Goal: Task Accomplishment & Management: Manage account settings

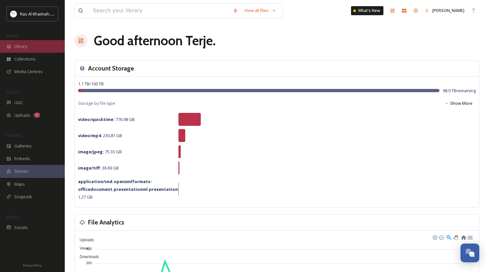
click at [20, 45] on span "Library" at bounding box center [20, 46] width 13 height 6
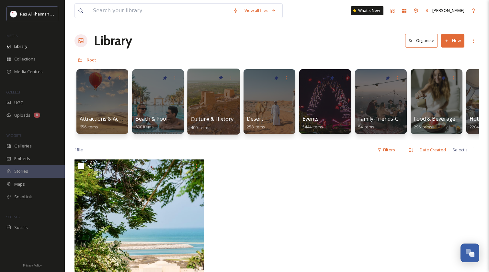
click at [217, 87] on div at bounding box center [213, 102] width 53 height 66
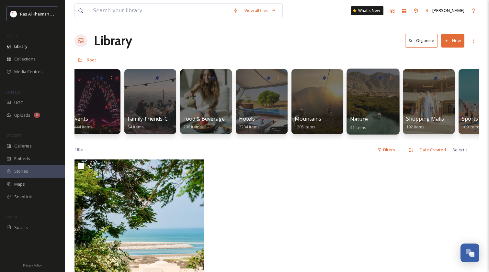
scroll to position [0, 237]
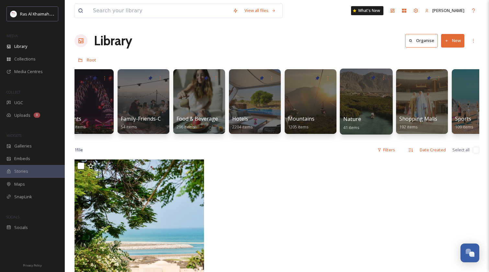
click at [366, 96] on div at bounding box center [365, 102] width 53 height 66
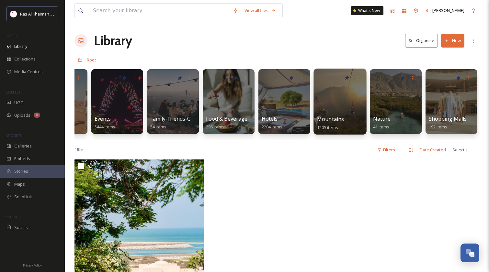
scroll to position [0, 208]
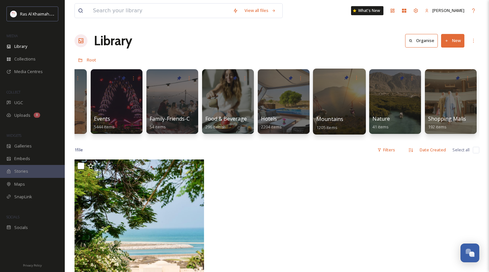
click at [344, 93] on div at bounding box center [339, 102] width 53 height 66
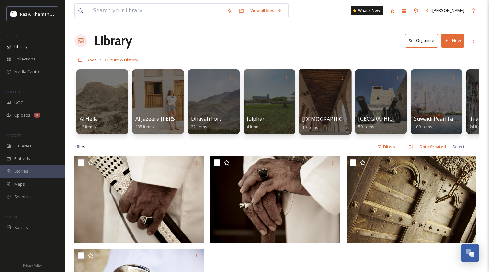
click at [322, 95] on div at bounding box center [324, 102] width 53 height 66
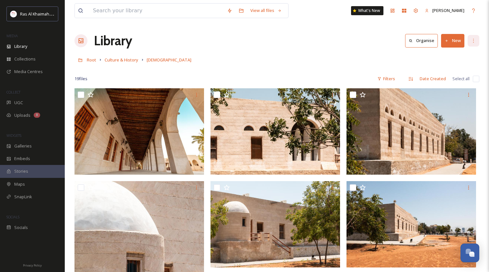
click at [476, 41] on div at bounding box center [473, 41] width 12 height 12
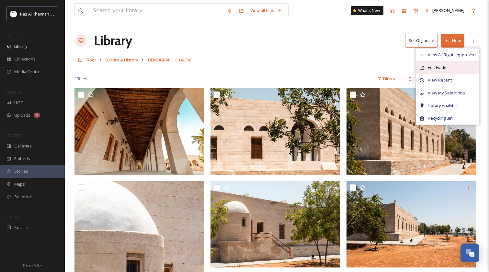
click at [444, 65] on span "Edit Folder" at bounding box center [437, 67] width 20 height 6
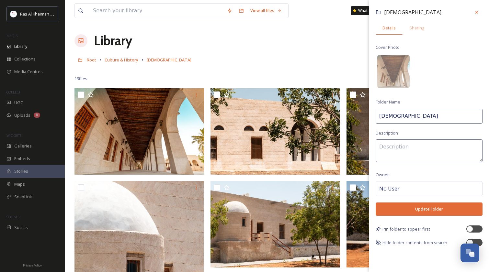
click at [379, 117] on input "Mosque" at bounding box center [428, 116] width 107 height 15
type input "Mohammed Bin Salem Mosque"
click at [428, 209] on button "Update Folder" at bounding box center [428, 209] width 107 height 13
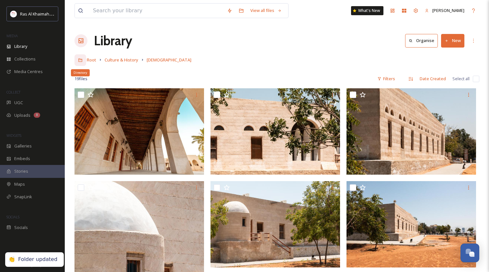
click at [80, 59] on icon at bounding box center [80, 60] width 5 height 5
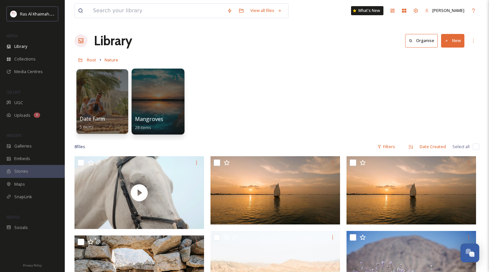
click at [159, 90] on div at bounding box center [157, 102] width 53 height 66
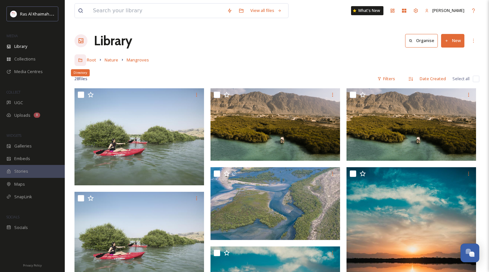
click at [81, 60] on icon at bounding box center [80, 60] width 5 height 5
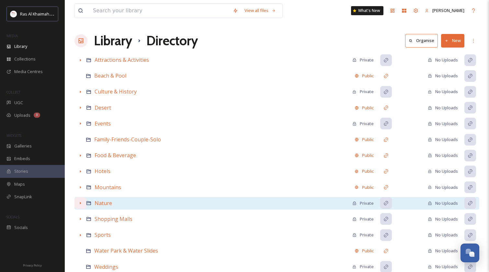
click at [79, 205] on icon at bounding box center [80, 203] width 5 height 5
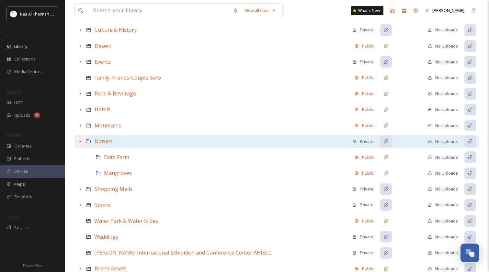
scroll to position [83, 0]
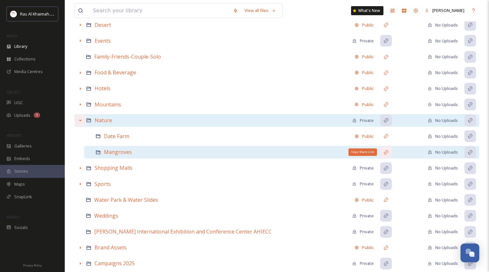
click at [386, 152] on icon at bounding box center [385, 152] width 4 height 4
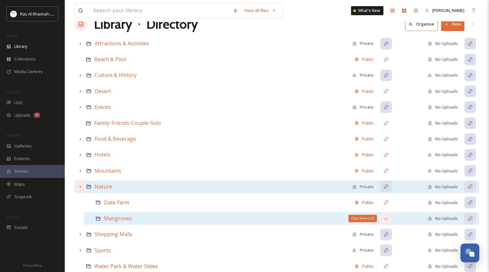
scroll to position [17, 0]
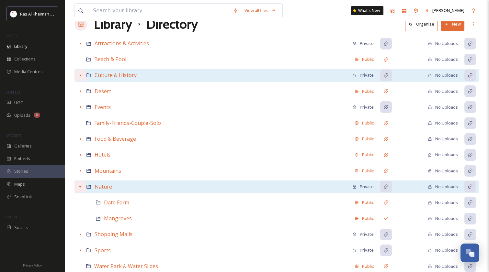
click at [80, 74] on icon at bounding box center [80, 75] width 1 height 3
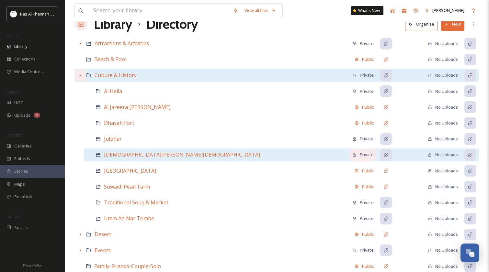
click at [361, 155] on div "Private" at bounding box center [362, 155] width 21 height 6
click at [387, 154] on icon at bounding box center [385, 154] width 5 height 5
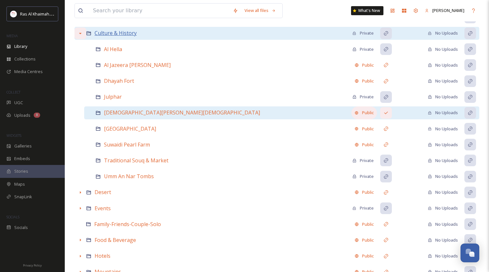
scroll to position [233, 0]
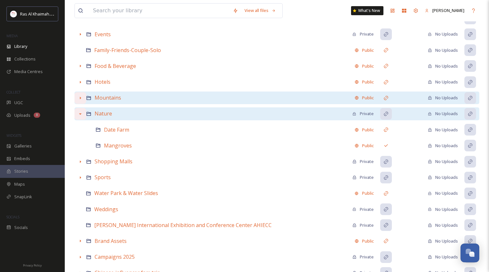
click at [82, 93] on div at bounding box center [80, 98] width 12 height 12
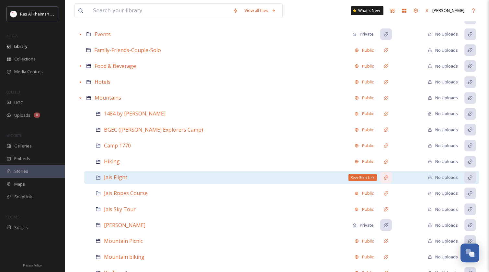
click at [388, 177] on div "Copy Share Link" at bounding box center [386, 178] width 12 height 12
click at [114, 175] on span "Jais Flight" at bounding box center [115, 177] width 23 height 7
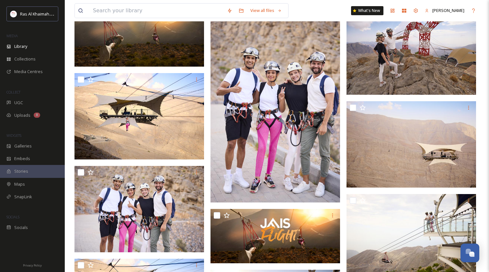
scroll to position [223, 0]
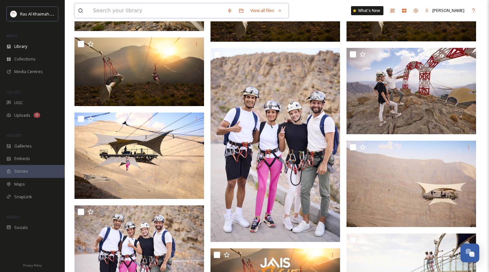
click at [162, 10] on input at bounding box center [157, 11] width 134 height 14
type input "falayah"
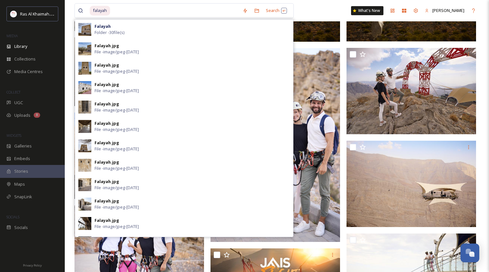
click at [108, 28] on strong "Falayah" at bounding box center [102, 26] width 16 height 6
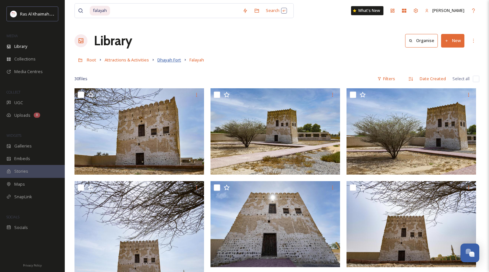
click at [167, 60] on span "Dhayah Fort" at bounding box center [169, 60] width 24 height 6
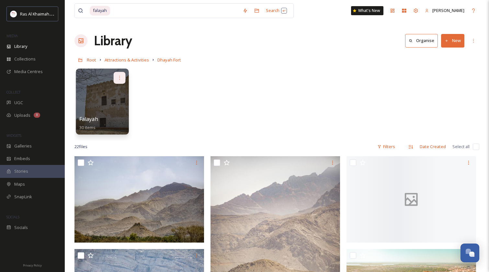
click at [120, 77] on icon at bounding box center [119, 77] width 5 height 5
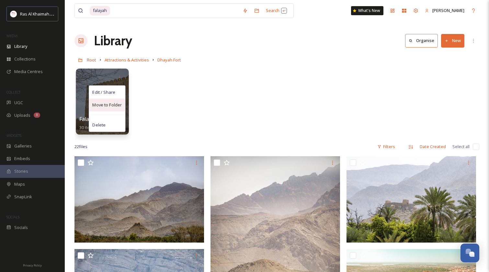
click at [108, 105] on span "Move to Folder" at bounding box center [106, 105] width 29 height 6
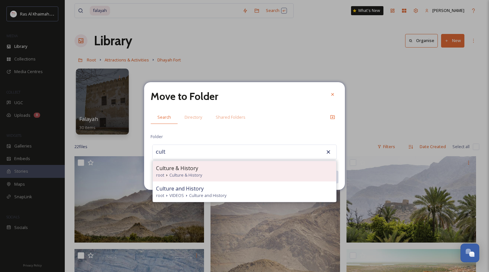
click at [188, 169] on span "Culture & History" at bounding box center [177, 168] width 42 height 8
type input "Culture & History"
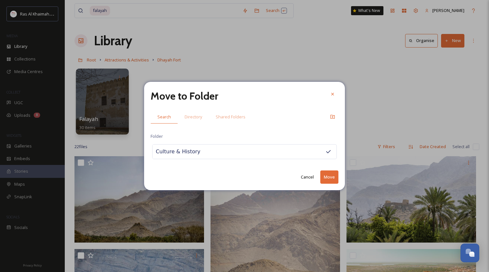
click at [329, 178] on button "Move" at bounding box center [329, 177] width 18 height 13
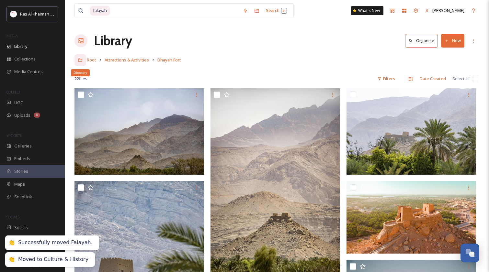
click at [80, 59] on icon at bounding box center [80, 60] width 5 height 5
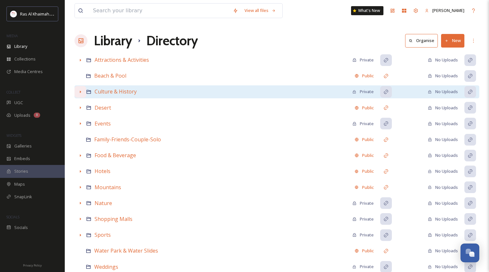
click at [83, 94] on div at bounding box center [80, 92] width 12 height 12
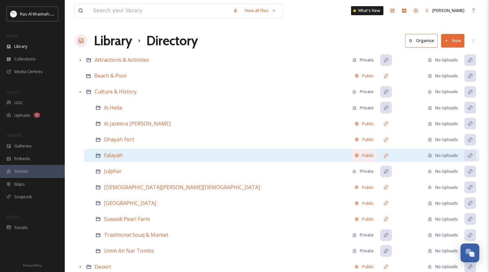
click at [357, 153] on icon at bounding box center [356, 155] width 4 height 4
click at [368, 154] on div "Private" at bounding box center [362, 155] width 21 height 6
click at [386, 156] on icon at bounding box center [385, 155] width 5 height 5
